Goal: Task Accomplishment & Management: Complete application form

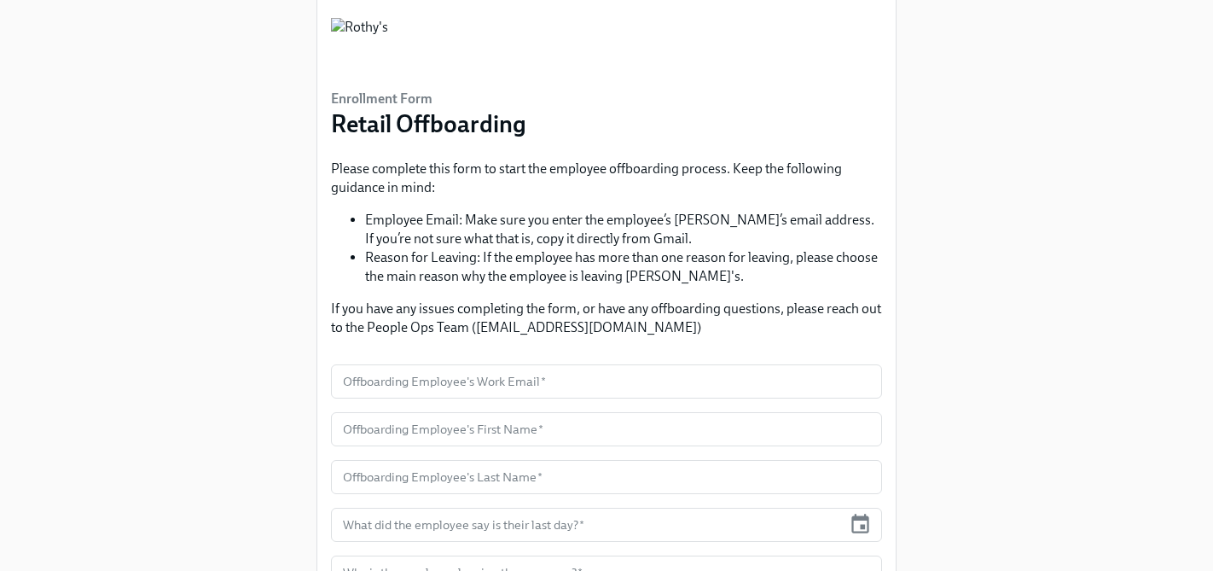
scroll to position [56, 0]
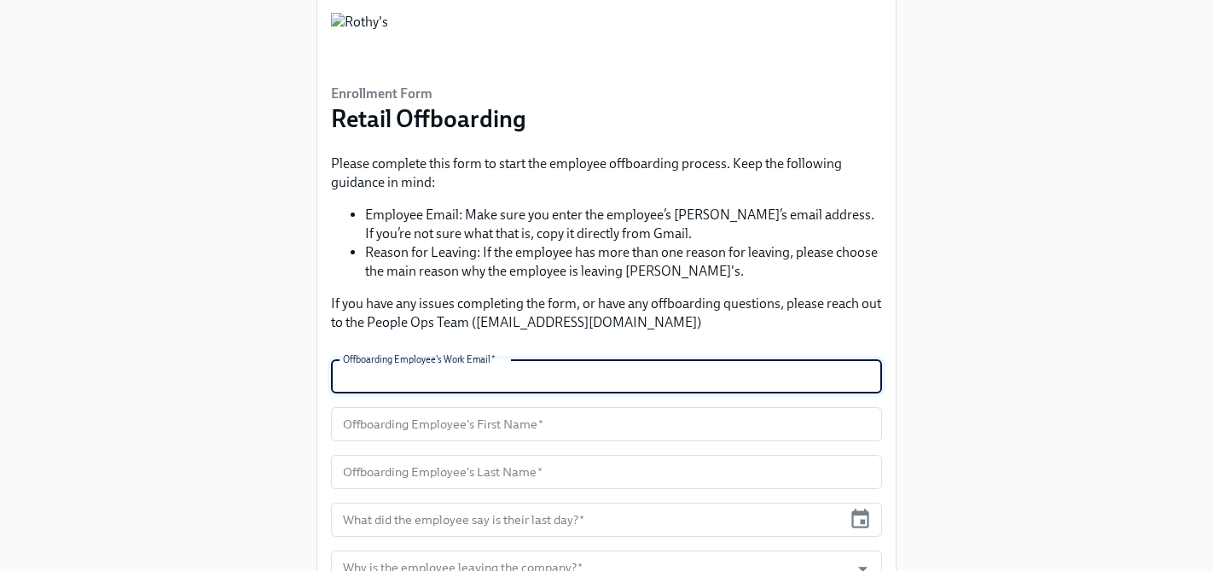
click at [530, 375] on input "text" at bounding box center [606, 376] width 551 height 34
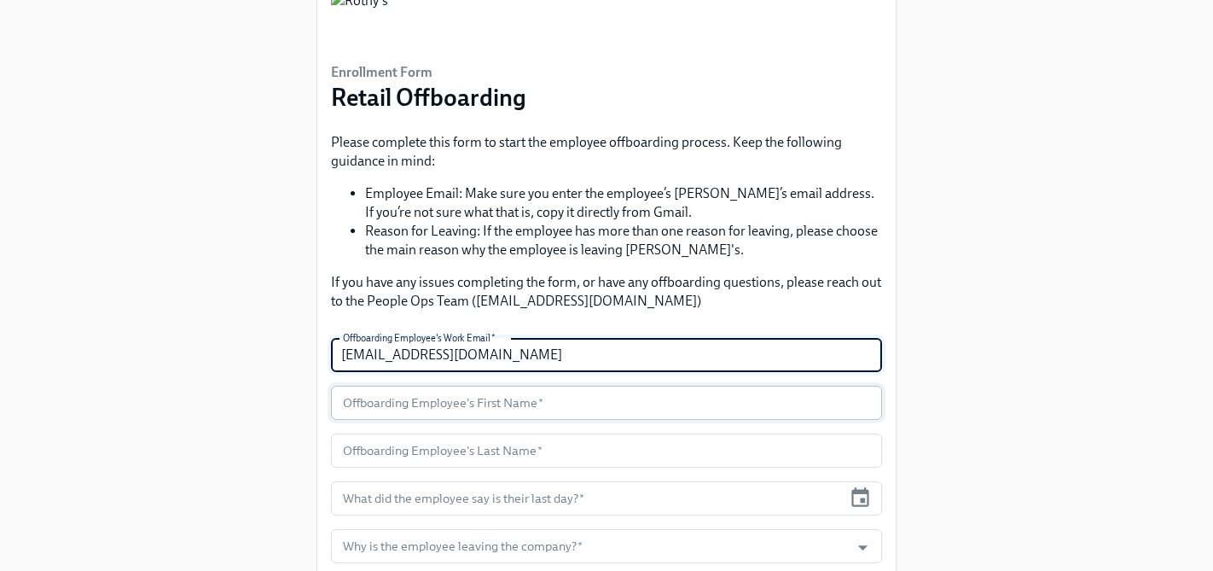
type input "[EMAIL_ADDRESS][DOMAIN_NAME]"
click at [517, 403] on input "text" at bounding box center [606, 402] width 551 height 34
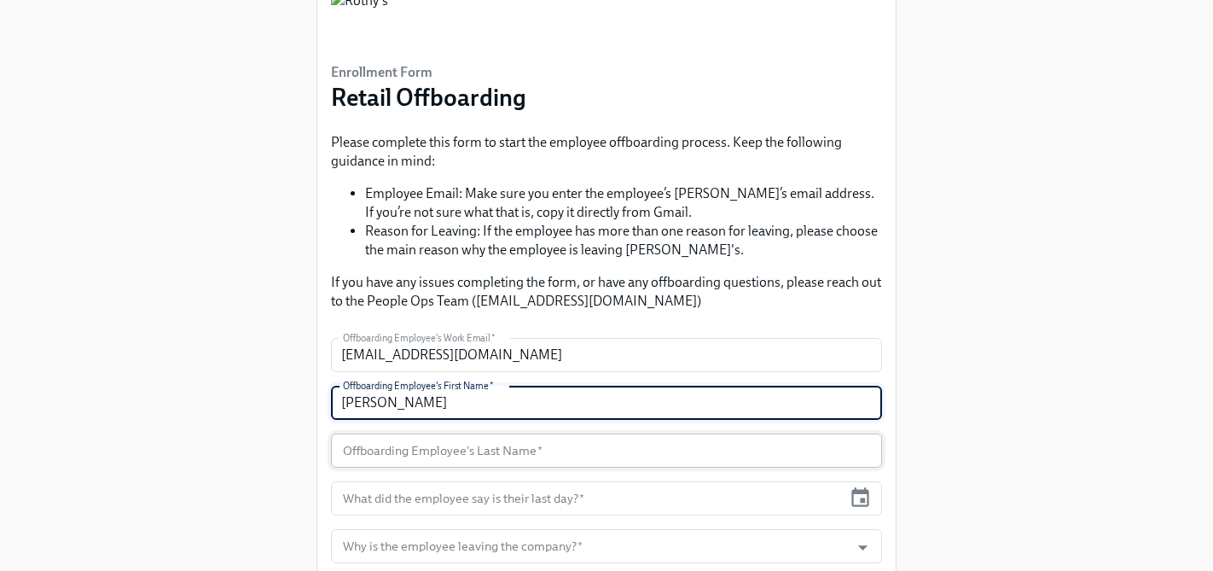
type input "[PERSON_NAME]"
click at [493, 446] on input "text" at bounding box center [606, 450] width 551 height 34
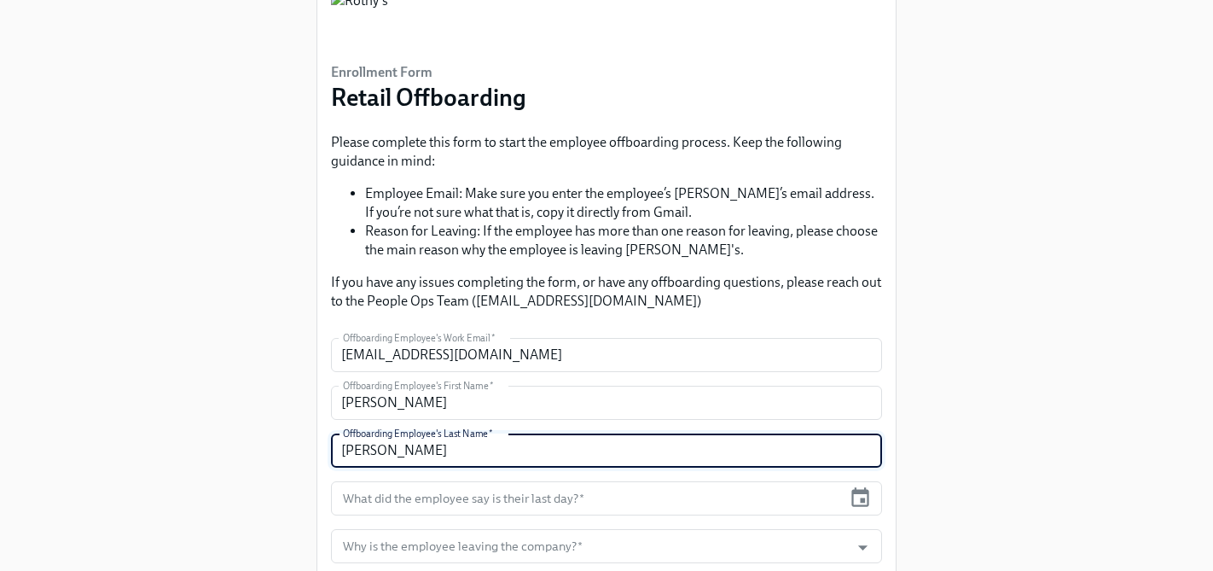
scroll to position [125, 0]
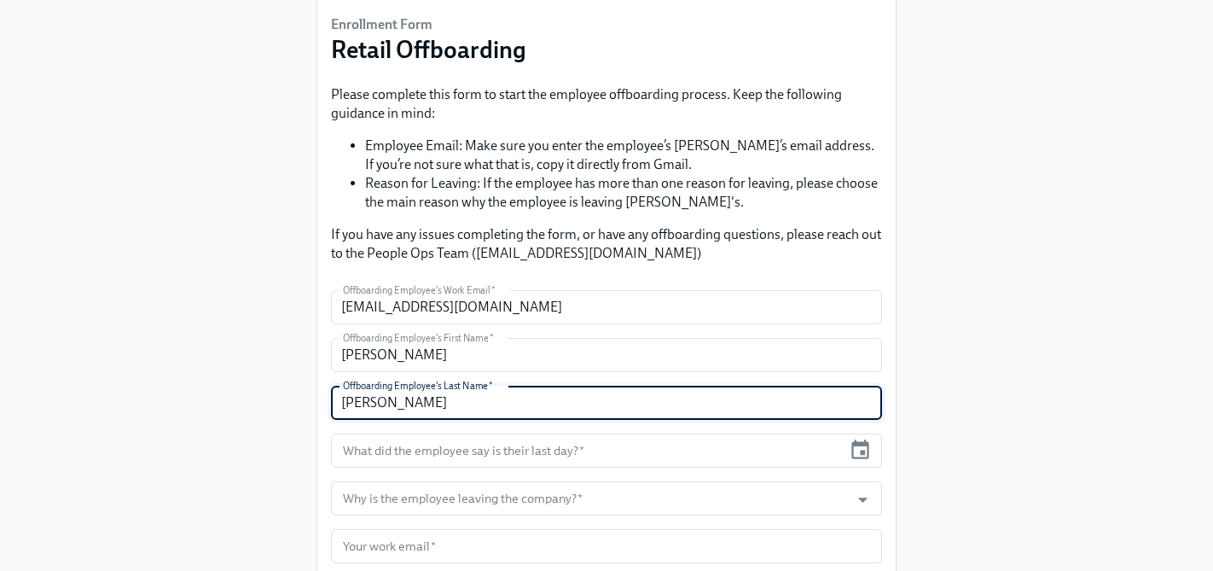
type input "[PERSON_NAME]"
click at [495, 443] on input "text" at bounding box center [586, 450] width 511 height 34
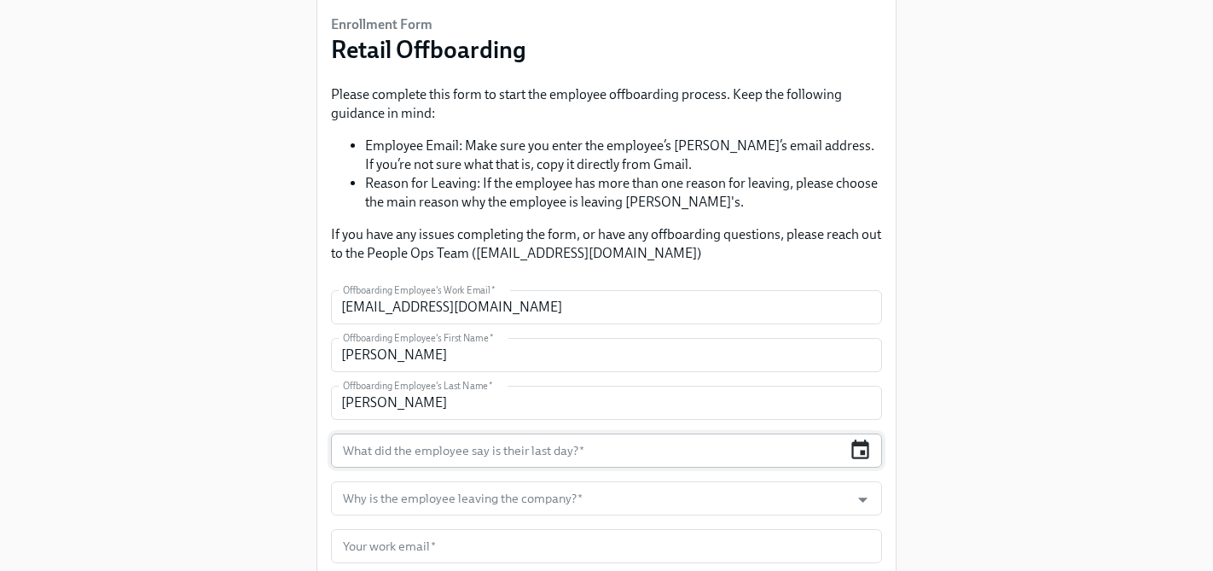
click at [857, 458] on icon "button" at bounding box center [860, 449] width 18 height 20
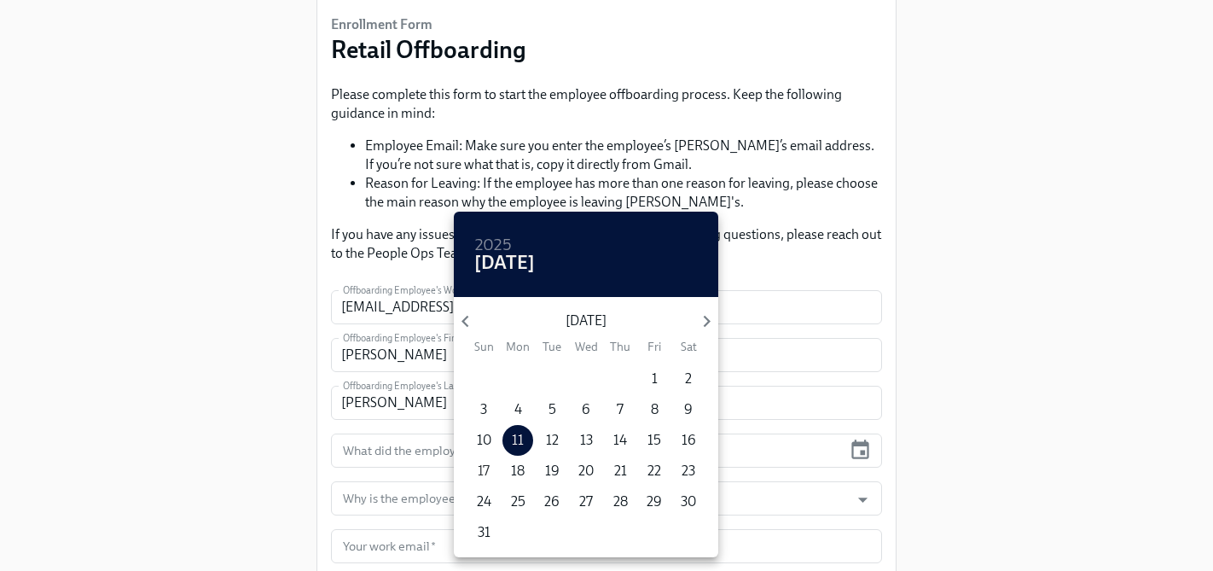
click at [484, 472] on p "17" at bounding box center [484, 470] width 12 height 19
type input "[DATE]"
click at [313, 422] on div at bounding box center [606, 285] width 1213 height 571
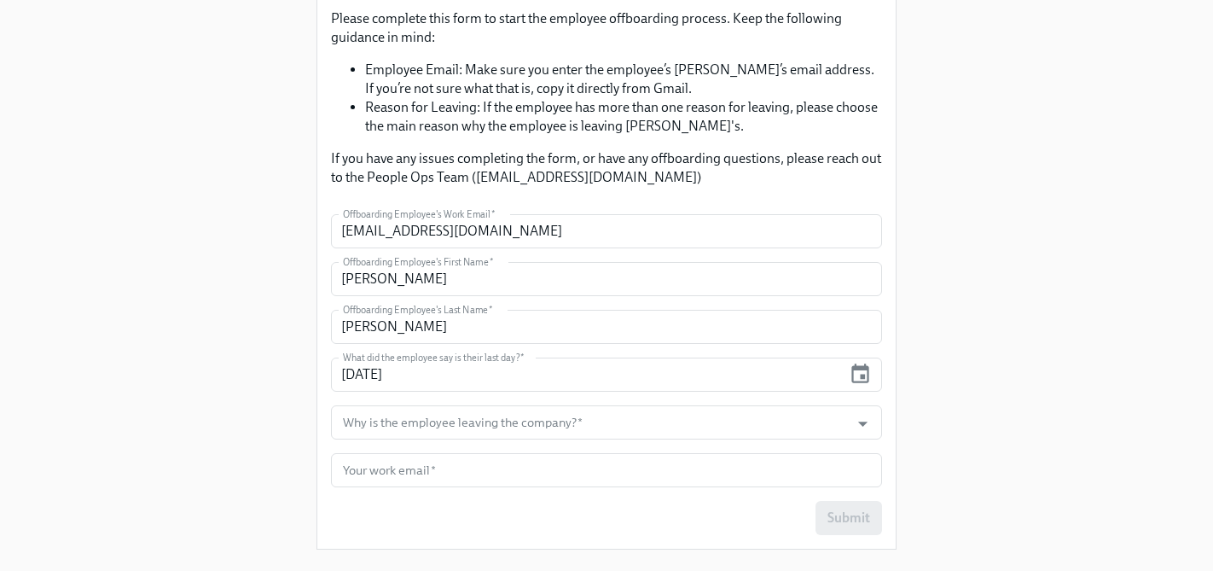
scroll to position [202, 0]
click at [402, 427] on input "Why is the employee leaving the company?   *" at bounding box center [589, 421] width 501 height 34
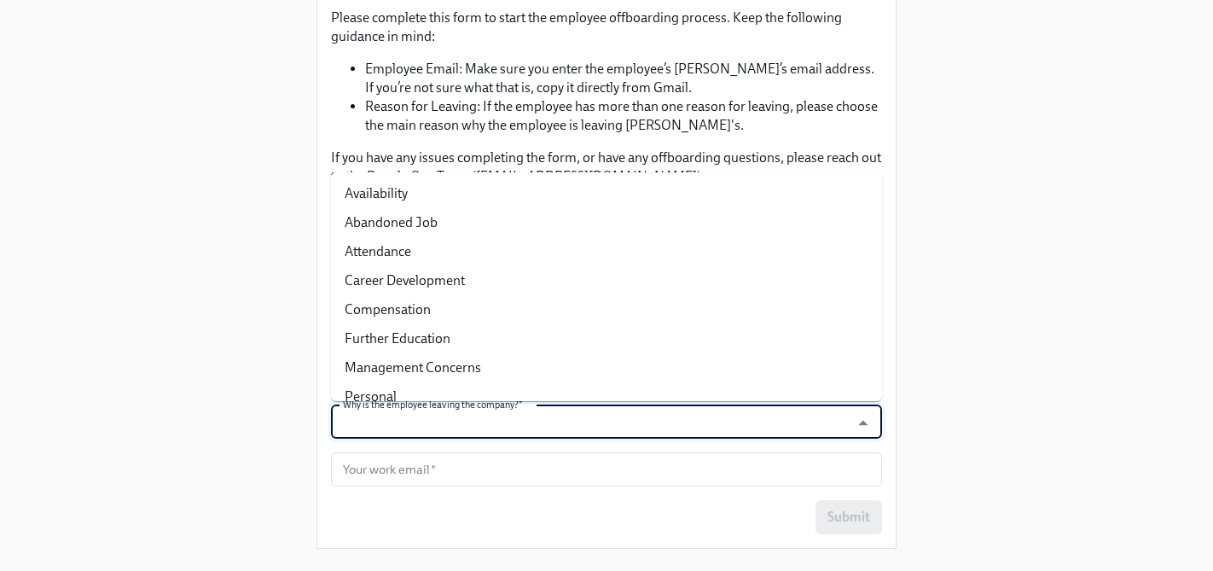
click at [523, 435] on input "Why is the employee leaving the company?   *" at bounding box center [589, 421] width 501 height 34
click at [523, 424] on input "Why is the employee leaving the company?   *" at bounding box center [589, 421] width 501 height 34
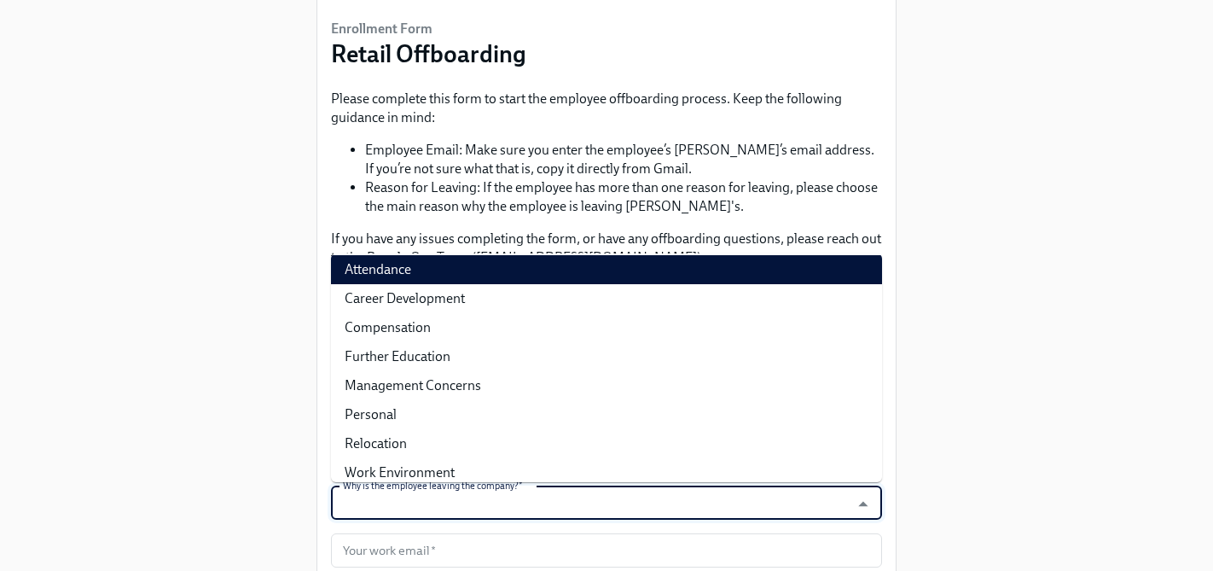
scroll to position [64, 0]
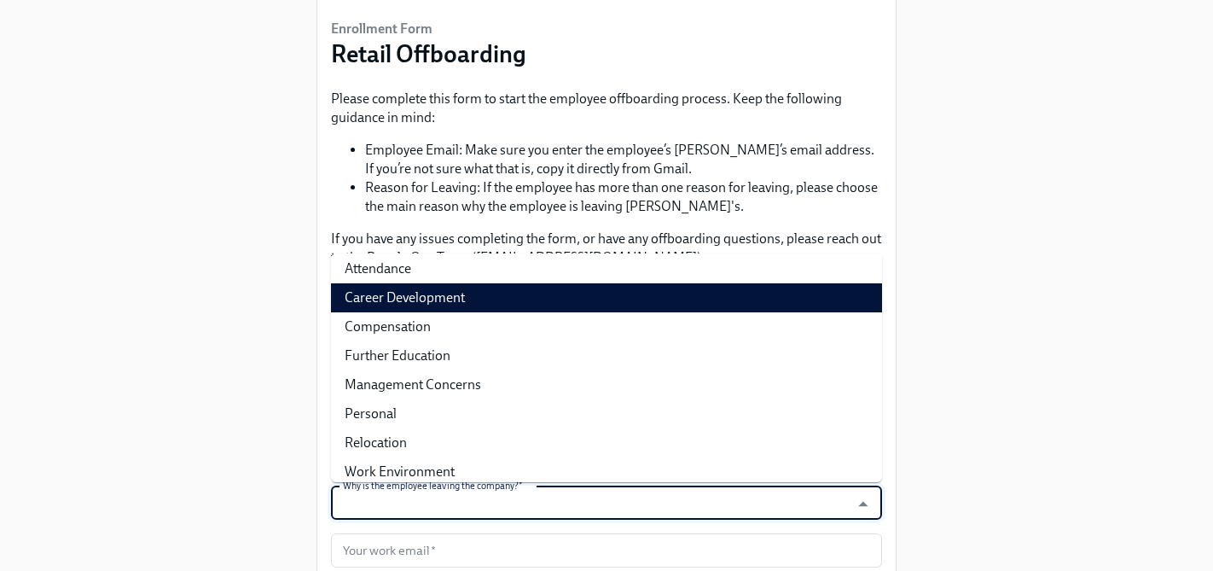
click at [463, 301] on li "Career Development" at bounding box center [606, 297] width 551 height 29
type input "Career Development"
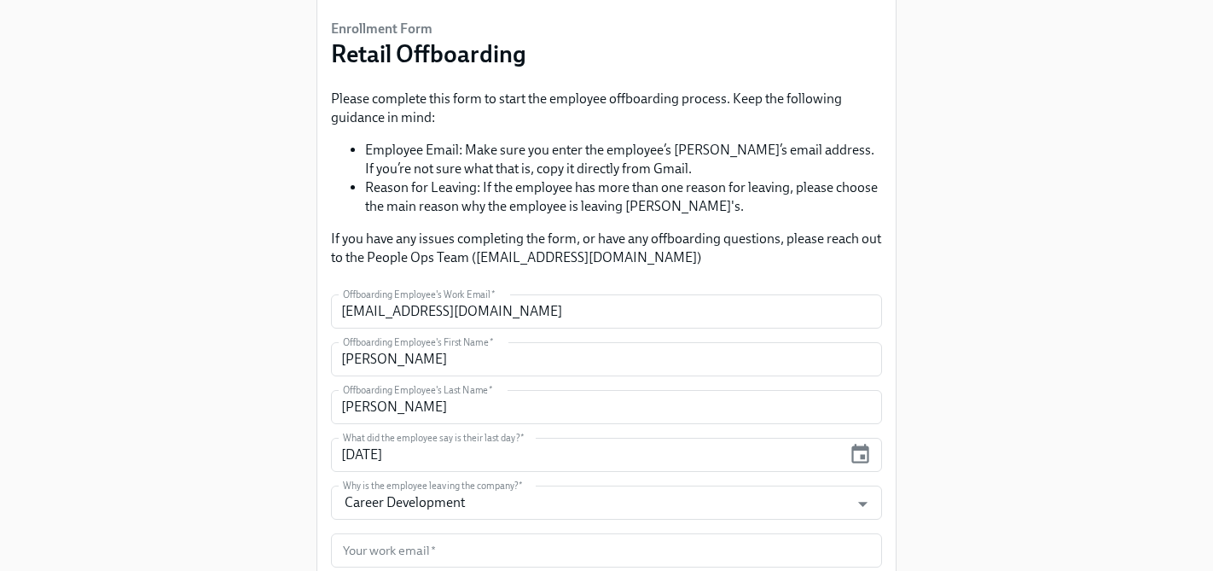
click at [234, 379] on div "Enrollment Form Retail Offboarding Please complete this form to start the emplo…" at bounding box center [606, 261] width 1158 height 764
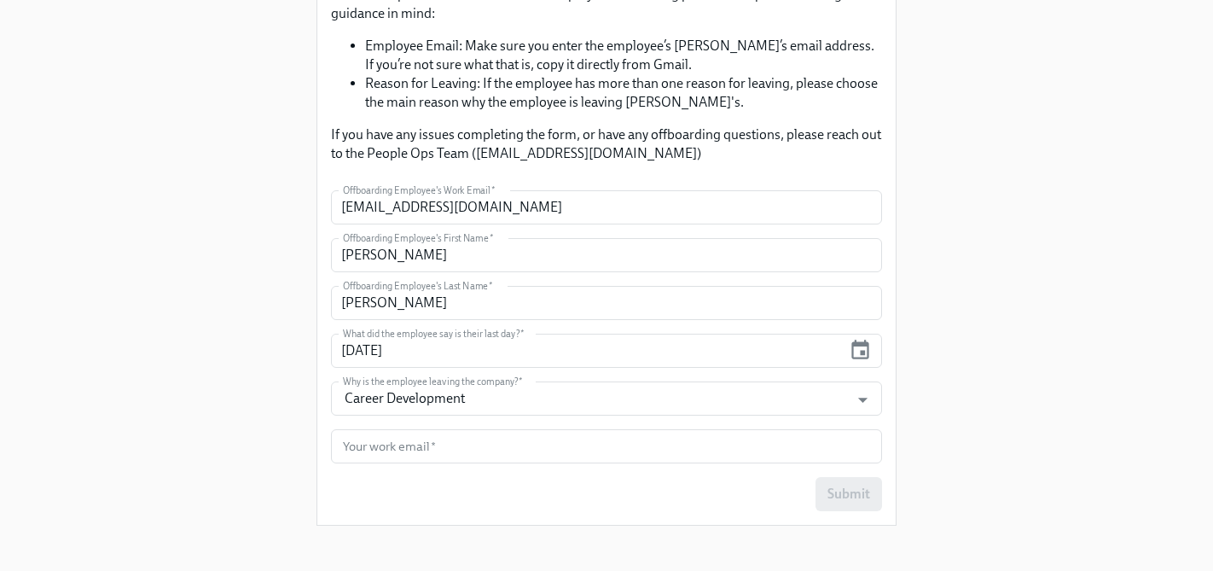
scroll to position [235, 0]
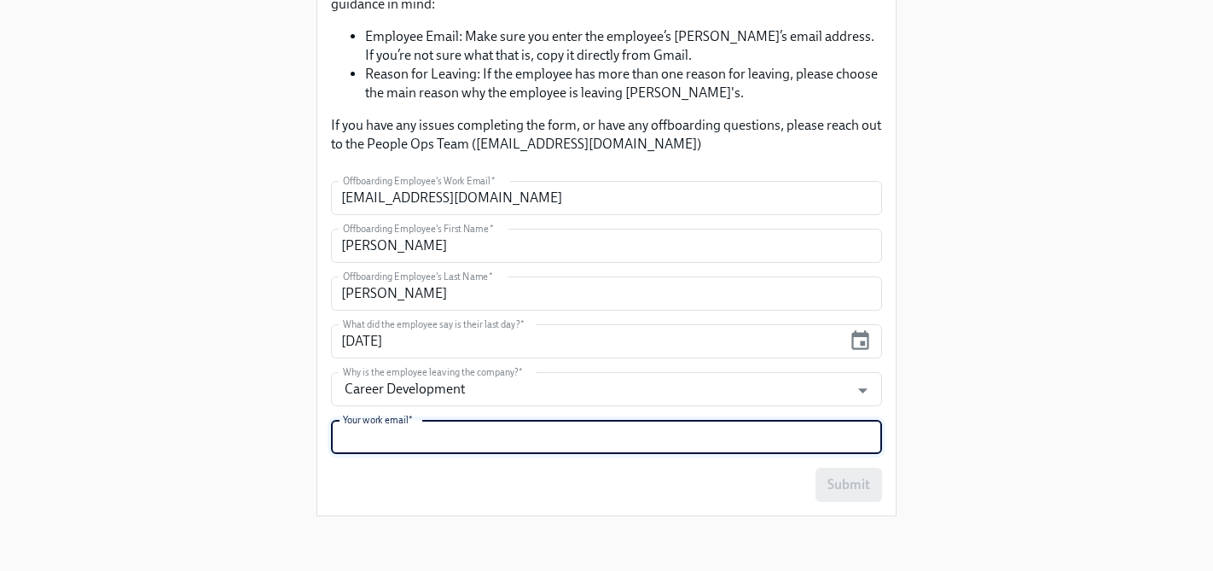
click at [373, 437] on input "text" at bounding box center [606, 437] width 551 height 34
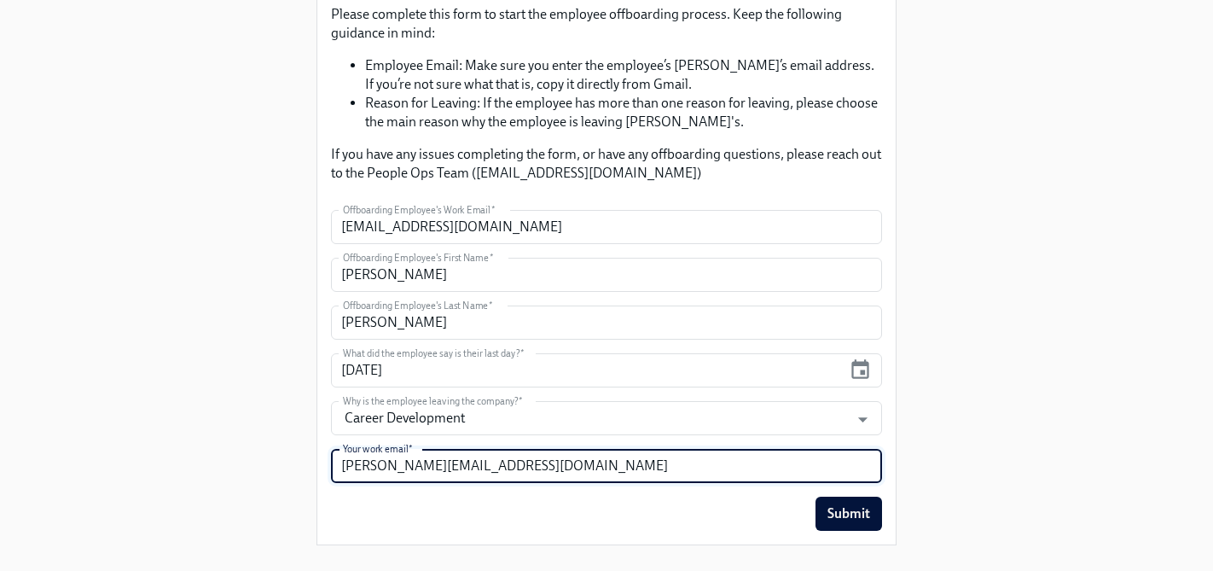
scroll to position [200, 0]
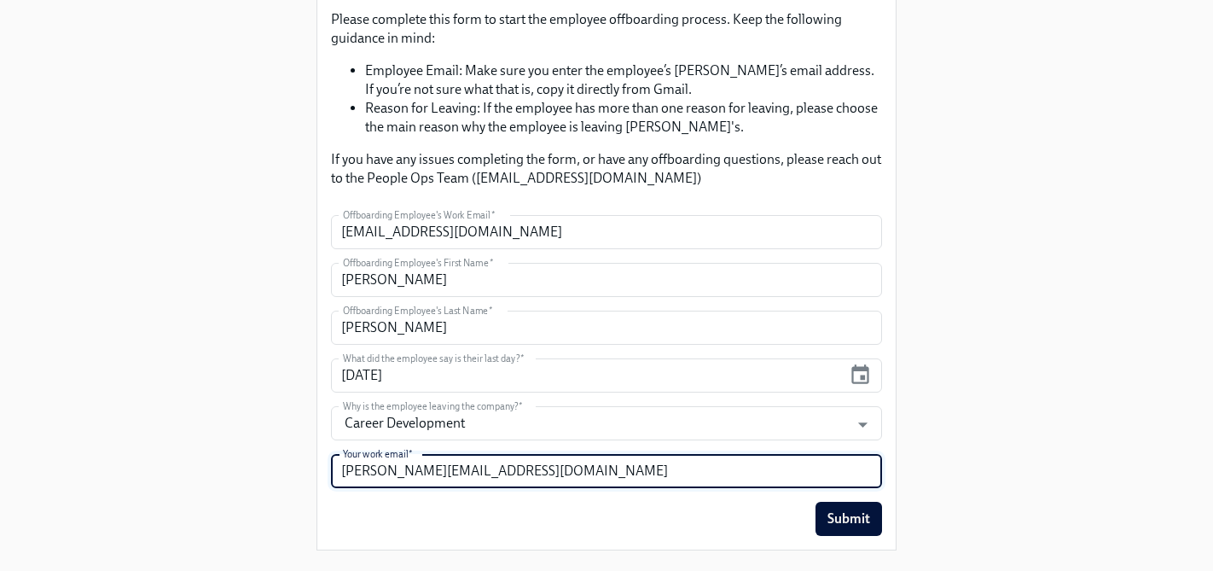
type input "[PERSON_NAME][EMAIL_ADDRESS][DOMAIN_NAME]"
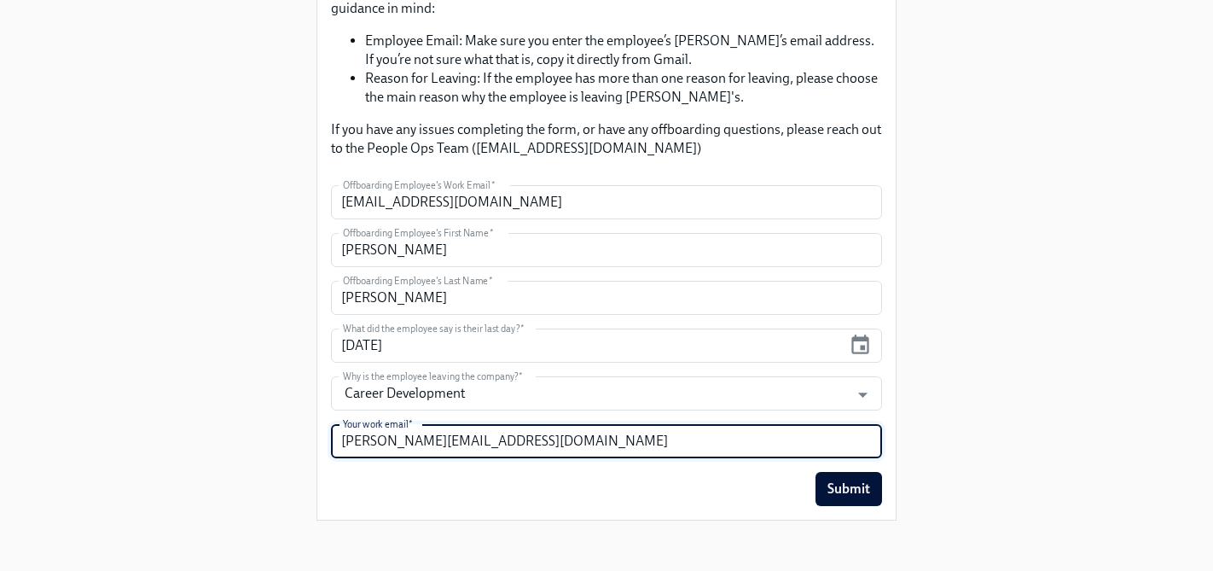
scroll to position [235, 0]
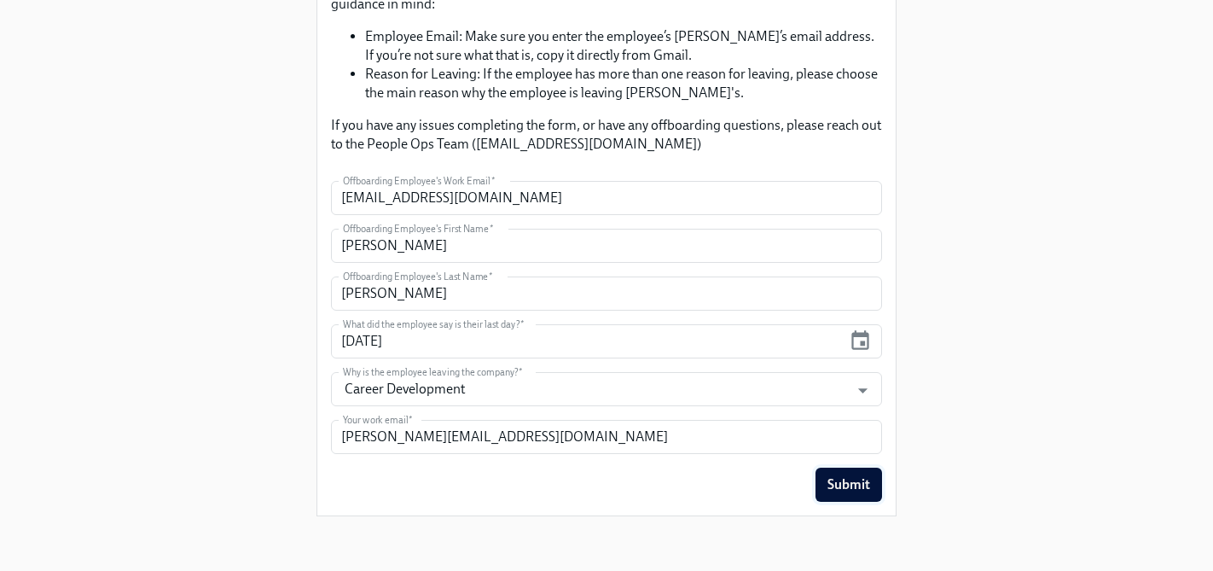
click at [846, 481] on span "Submit" at bounding box center [848, 484] width 43 height 17
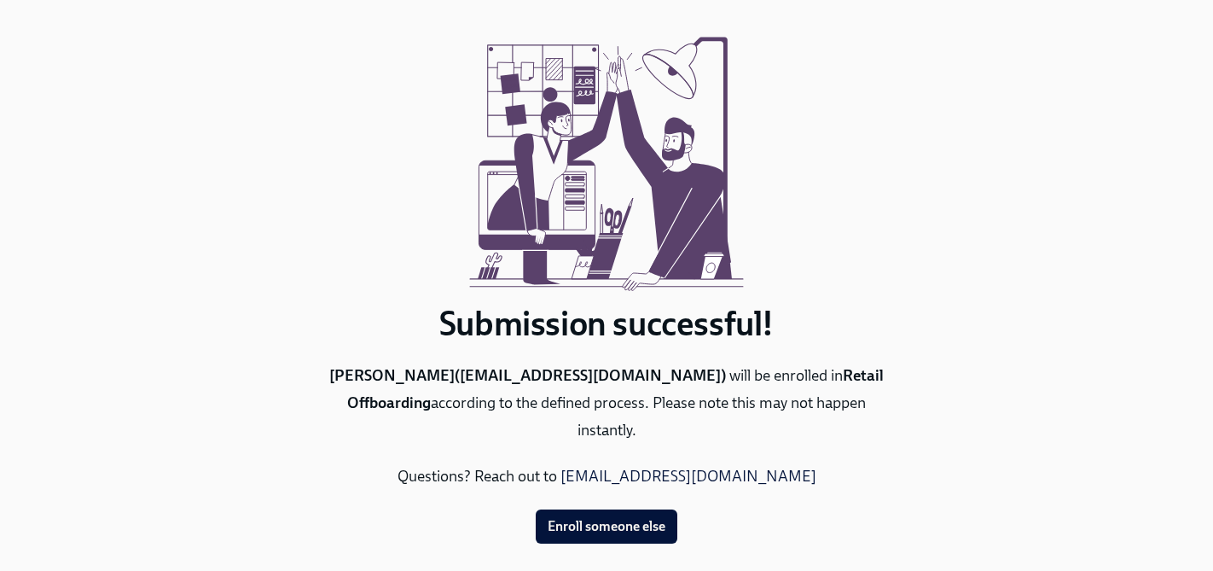
scroll to position [0, 0]
